Goal: Task Accomplishment & Management: Use online tool/utility

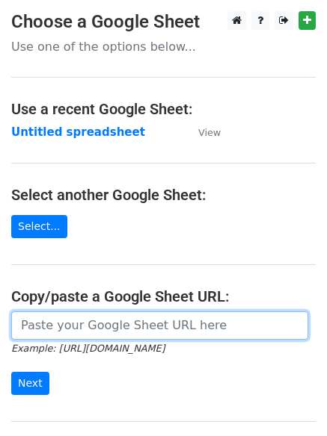
click at [44, 324] on input "url" at bounding box center [159, 326] width 297 height 28
click at [73, 323] on input "url" at bounding box center [159, 326] width 297 height 28
type input "[URL][DOMAIN_NAME]"
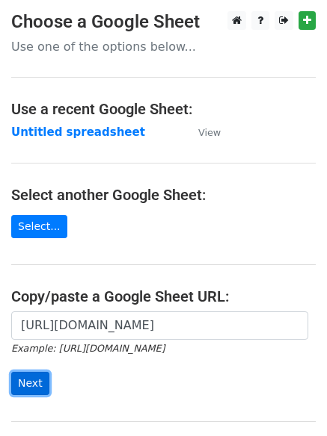
click at [31, 383] on input "Next" at bounding box center [30, 383] width 38 height 23
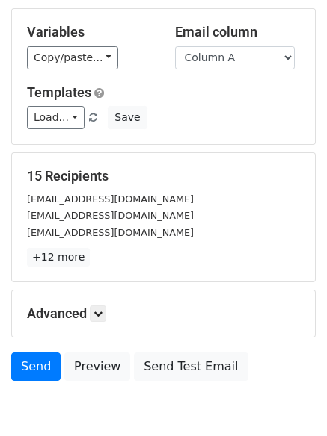
scroll to position [144, 0]
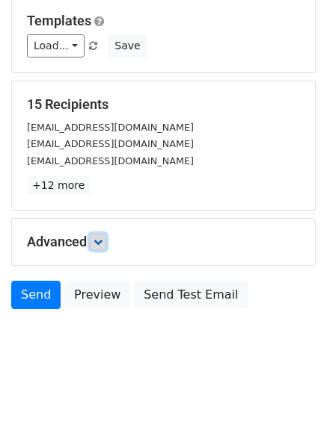
click at [101, 238] on icon at bounding box center [97, 242] width 9 height 9
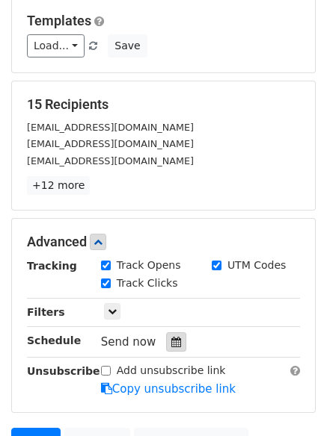
click at [171, 343] on icon at bounding box center [176, 342] width 10 height 10
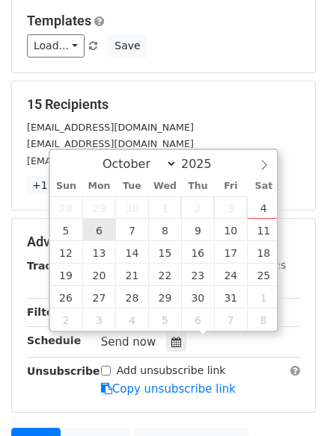
type input "2025-10-06 12:00"
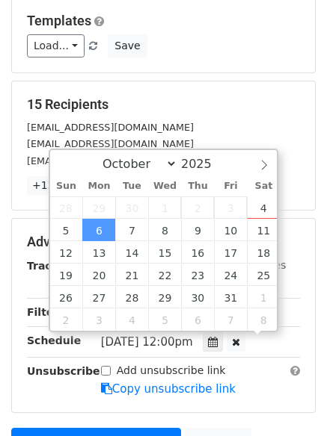
scroll to position [1, 0]
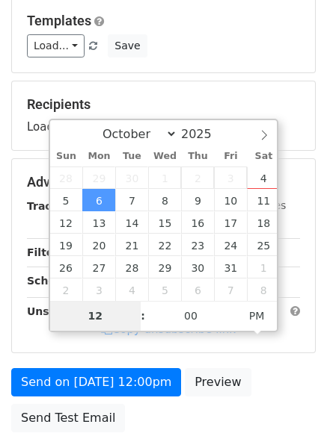
type input "4"
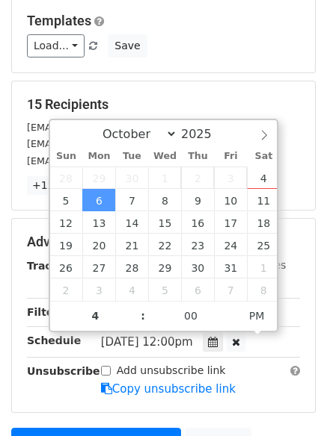
type input "2025-10-06 16:00"
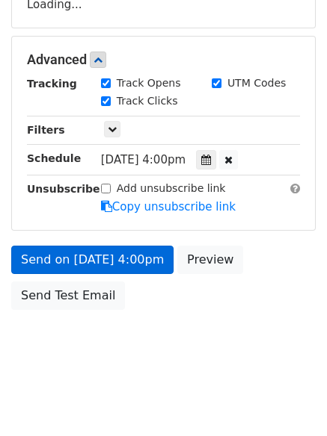
scroll to position [327, 0]
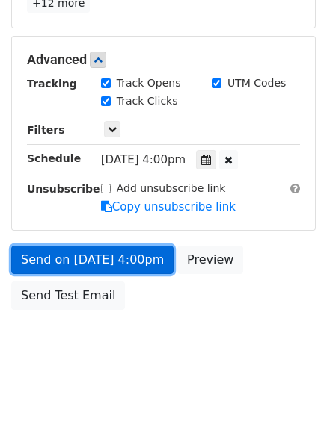
click at [68, 256] on link "Send on Oct 6 at 4:00pm" at bounding box center [92, 260] width 162 height 28
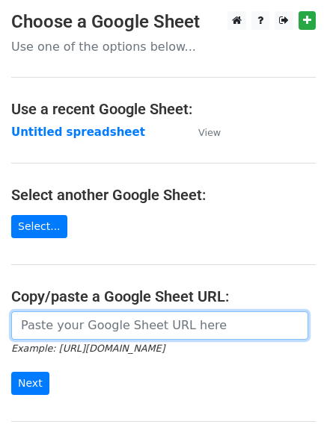
click at [93, 327] on input "url" at bounding box center [159, 326] width 297 height 28
type input "[URL][DOMAIN_NAME]"
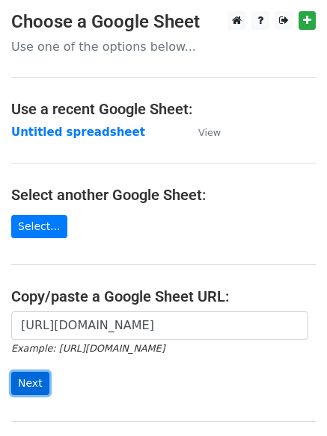
click at [19, 391] on input "Next" at bounding box center [30, 383] width 38 height 23
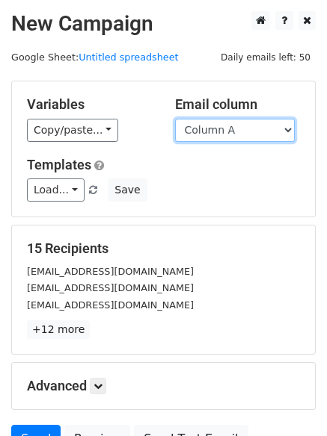
click at [288, 122] on select "Column A Column B Column C Column D" at bounding box center [235, 130] width 120 height 23
select select "Column B"
click at [175, 119] on select "Column A Column B Column C Column D" at bounding box center [235, 130] width 120 height 23
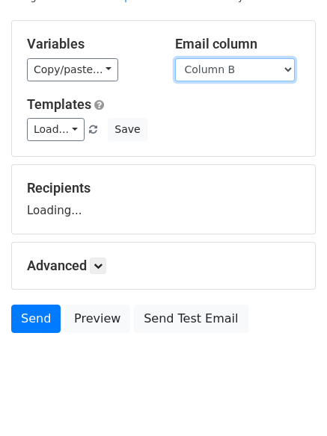
scroll to position [84, 0]
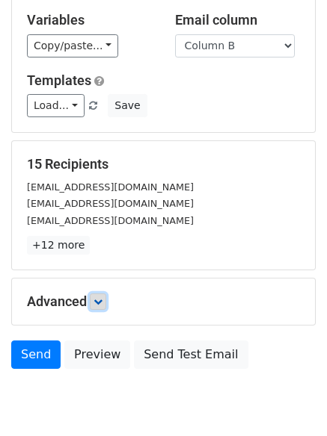
click at [105, 294] on link at bounding box center [98, 302] width 16 height 16
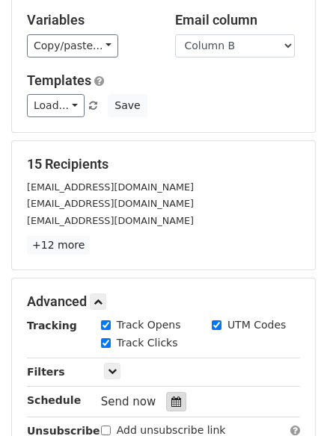
click at [171, 400] on icon at bounding box center [176, 402] width 10 height 10
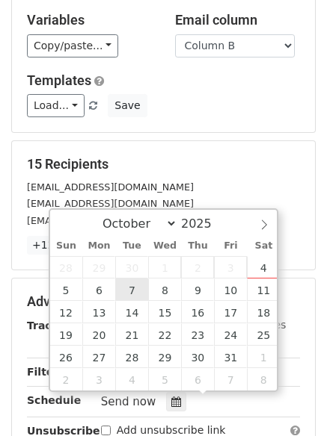
type input "2025-10-07 12:00"
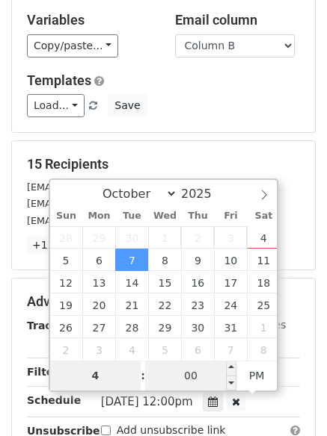
type input "4"
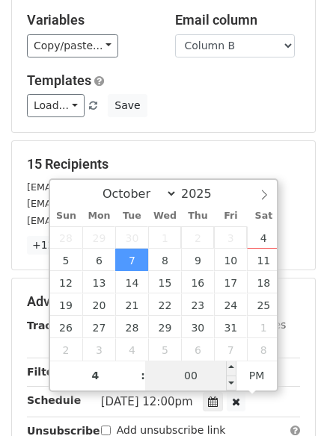
type input "2025-10-07 16:00"
type input "04"
click at [188, 370] on input "00" at bounding box center [190, 376] width 91 height 30
type input "5"
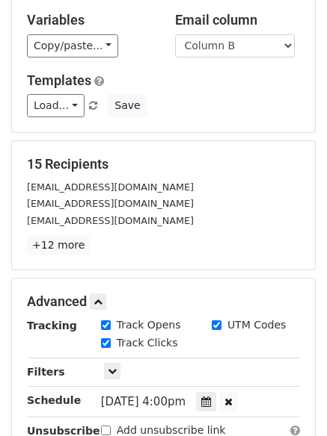
type input "2025-10-07 16:05"
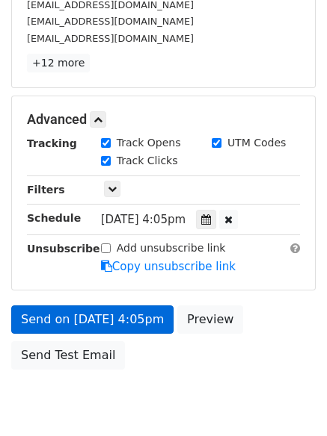
scroll to position [300, 0]
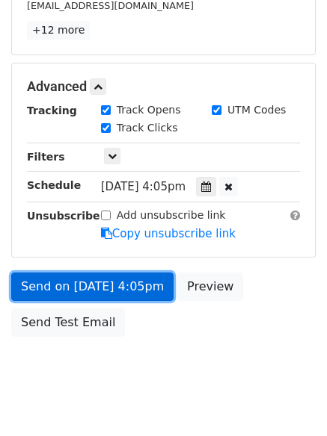
click at [60, 286] on link "Send on Oct 7 at 4:05pm" at bounding box center [92, 287] width 162 height 28
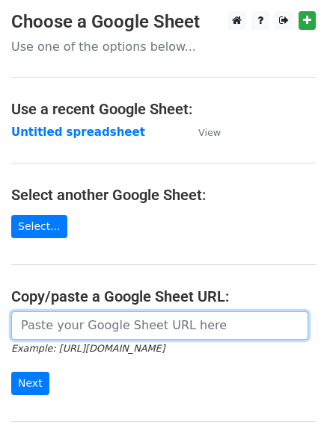
click at [69, 328] on input "url" at bounding box center [159, 326] width 297 height 28
click at [77, 328] on input "url" at bounding box center [159, 326] width 297 height 28
type input "https://docs.google.com/spreadsheets/d/12lind-s8M96saaEySaG0jmtBmRU0cabsF0MkF9J…"
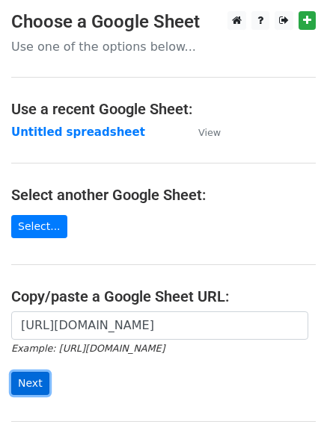
click at [30, 384] on input "Next" at bounding box center [30, 383] width 38 height 23
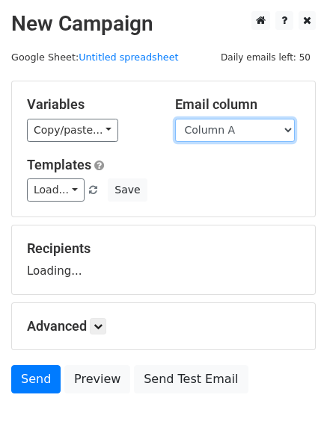
click at [286, 129] on select "Column A Column B Column C Column D" at bounding box center [235, 130] width 120 height 23
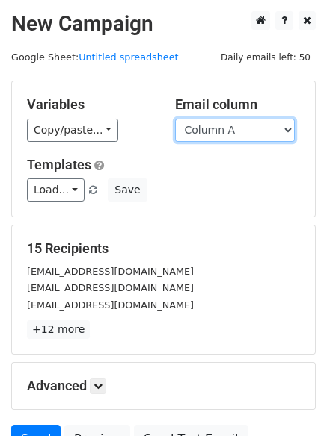
click at [286, 129] on select "Column A Column B Column C Column D" at bounding box center [235, 130] width 120 height 23
select select "Column C"
click at [175, 119] on select "Column A Column B Column C Column D" at bounding box center [235, 130] width 120 height 23
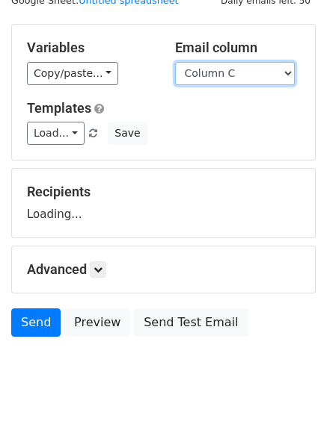
scroll to position [84, 0]
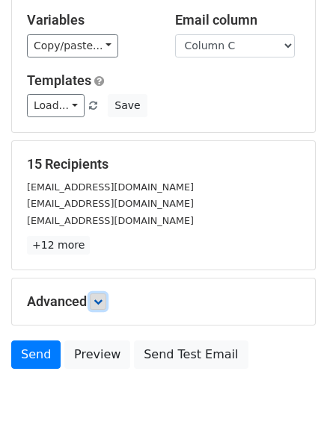
click at [99, 300] on icon at bounding box center [97, 301] width 9 height 9
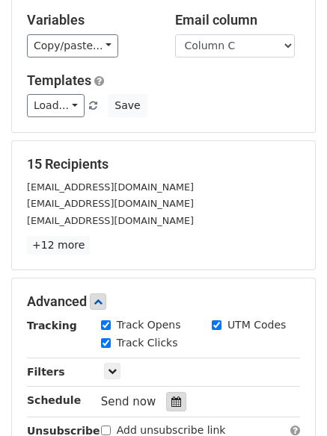
click at [171, 400] on icon at bounding box center [176, 402] width 10 height 10
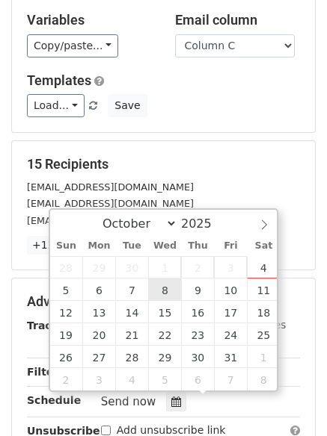
type input "2025-10-08 12:00"
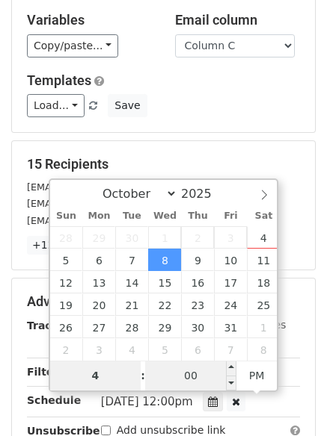
type input "4"
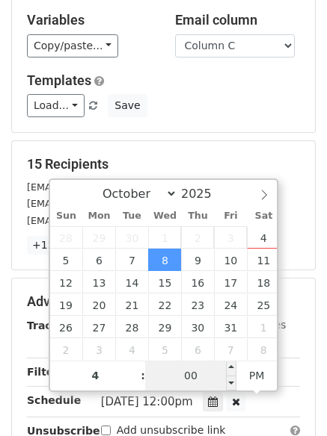
type input "2025-10-08 16:00"
type input "04"
click at [194, 376] on input "00" at bounding box center [190, 376] width 91 height 30
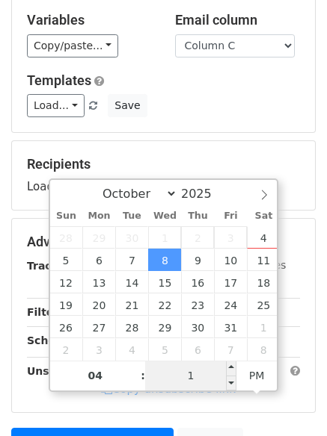
type input "10"
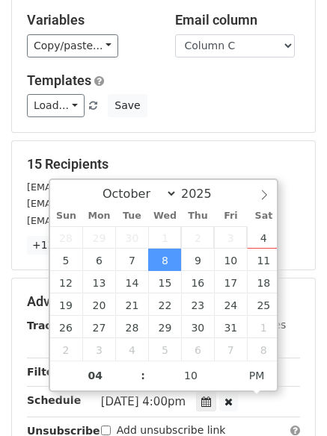
type input "2025-10-08 16:10"
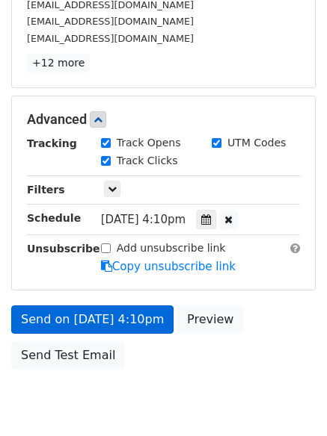
scroll to position [327, 0]
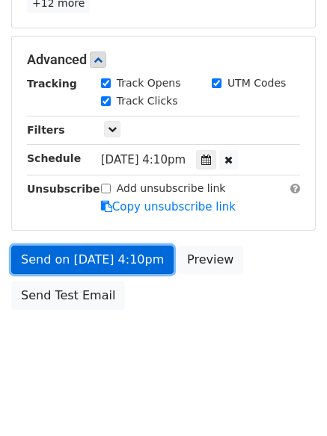
click at [85, 253] on link "Send on Oct 8 at 4:10pm" at bounding box center [92, 260] width 162 height 28
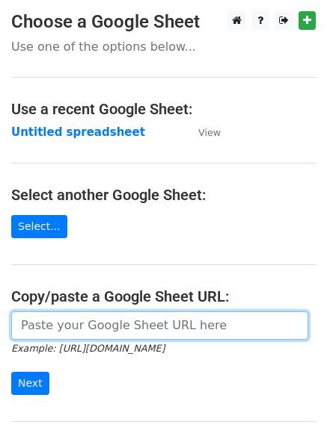
click at [95, 318] on input "url" at bounding box center [159, 326] width 297 height 28
type input "https://docs.google.com/spreadsheets/d/12lind-s8M96saaEySaG0jmtBmRU0cabsF0MkF9J…"
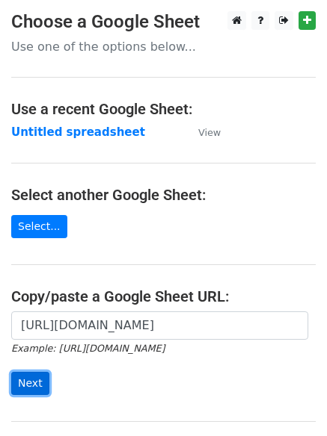
click at [37, 382] on input "Next" at bounding box center [30, 383] width 38 height 23
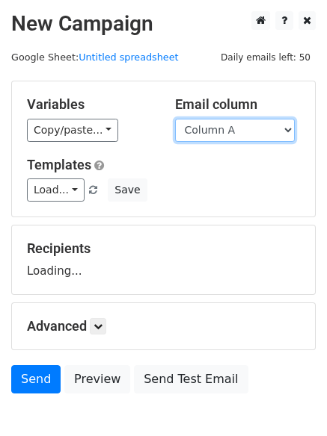
click at [291, 132] on select "Column A Column B Column C Column D" at bounding box center [235, 130] width 120 height 23
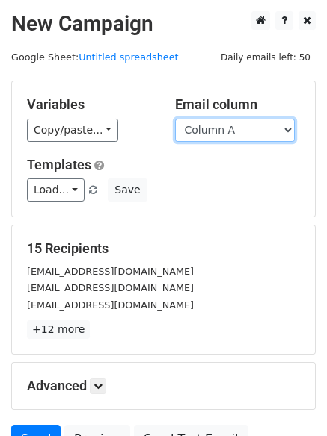
click at [286, 127] on select "Column A Column B Column C Column D" at bounding box center [235, 130] width 120 height 23
click at [175, 119] on select "Column A Column B Column C Column D" at bounding box center [235, 130] width 120 height 23
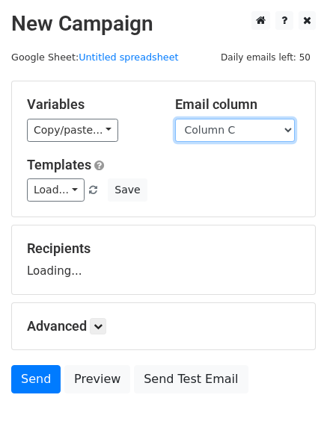
click at [289, 126] on select "Column A Column B Column C Column D" at bounding box center [235, 130] width 120 height 23
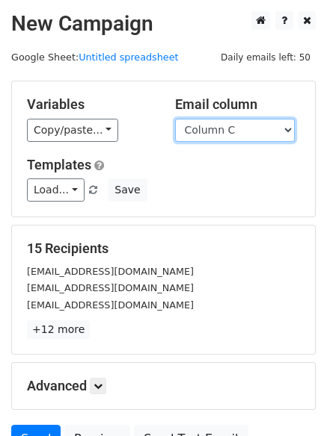
select select "Column D"
click at [175, 119] on select "Column A Column B Column C Column D" at bounding box center [235, 130] width 120 height 23
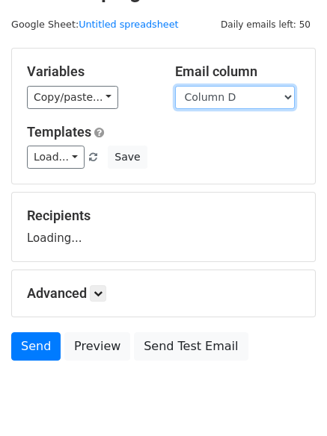
scroll to position [84, 0]
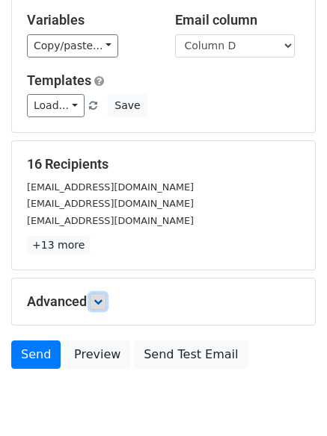
click at [102, 303] on icon at bounding box center [97, 301] width 9 height 9
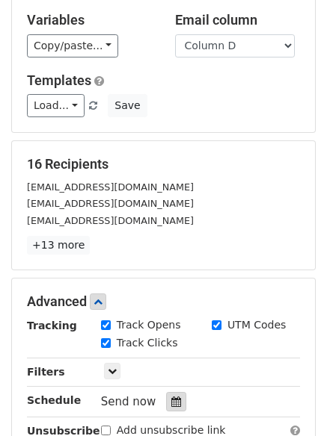
click at [173, 401] on icon at bounding box center [176, 402] width 10 height 10
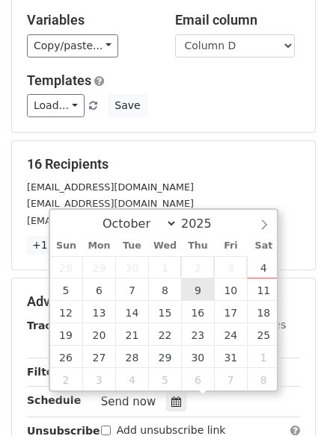
type input "[DATE] 12:00"
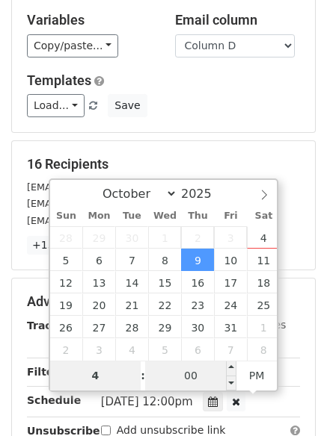
type input "4"
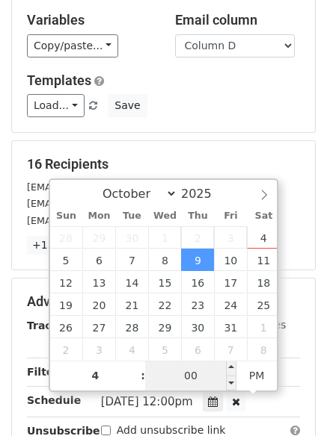
type input "[DATE] 16:00"
type input "04"
click at [198, 386] on input "00" at bounding box center [190, 376] width 91 height 30
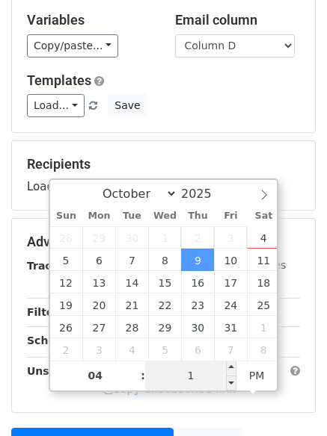
type input "15"
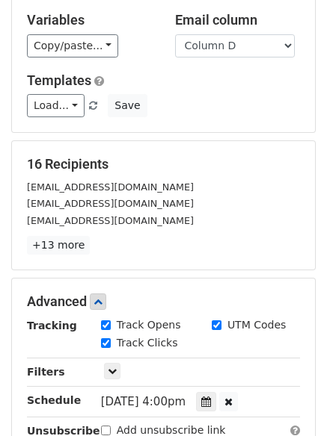
type input "[DATE] 16:15"
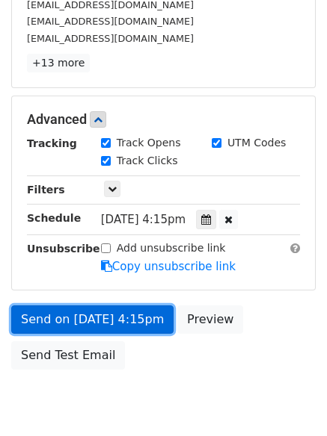
scroll to position [327, 0]
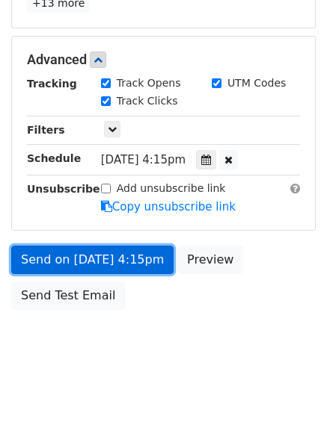
click at [39, 253] on link "Send on [DATE] 4:15pm" at bounding box center [92, 260] width 162 height 28
